Goal: Task Accomplishment & Management: Manage account settings

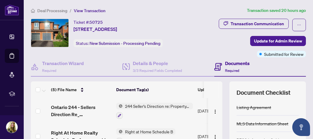
scroll to position [14, 0]
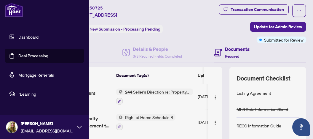
click at [21, 54] on link "Deal Processing" at bounding box center [33, 55] width 30 height 5
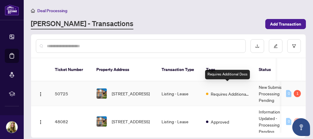
click at [237, 90] on span "Requires Additional Docs" at bounding box center [230, 93] width 38 height 7
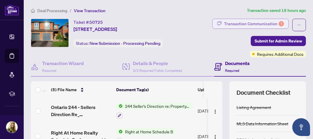
click at [258, 22] on div "Transaction Communication 1" at bounding box center [254, 23] width 60 height 9
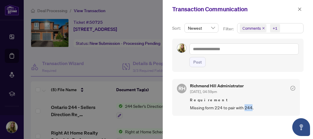
drag, startPoint x: 245, startPoint y: 107, endPoint x: 251, endPoint y: 107, distance: 6.2
click at [251, 107] on span "Missing form 224 to pair with 244." at bounding box center [242, 107] width 105 height 7
click at [143, 80] on div at bounding box center [156, 69] width 313 height 139
click at [149, 78] on div at bounding box center [156, 69] width 313 height 139
click at [300, 9] on icon "close" at bounding box center [299, 8] width 3 height 3
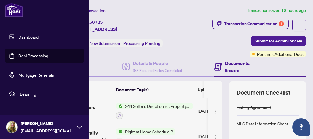
click at [28, 56] on link "Deal Processing" at bounding box center [33, 55] width 30 height 5
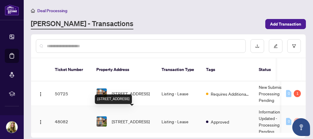
click at [129, 118] on span "[STREET_ADDRESS]" at bounding box center [131, 121] width 38 height 7
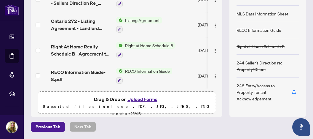
scroll to position [28, 0]
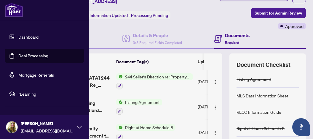
click at [34, 56] on link "Deal Processing" at bounding box center [33, 55] width 30 height 5
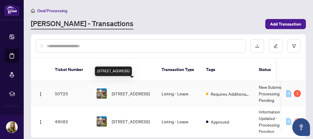
click at [126, 90] on span "[STREET_ADDRESS]" at bounding box center [131, 93] width 38 height 7
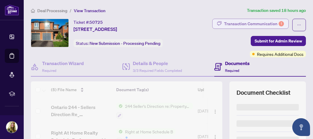
click at [254, 23] on div "Transaction Communication 1" at bounding box center [254, 23] width 60 height 9
